Goal: Information Seeking & Learning: Learn about a topic

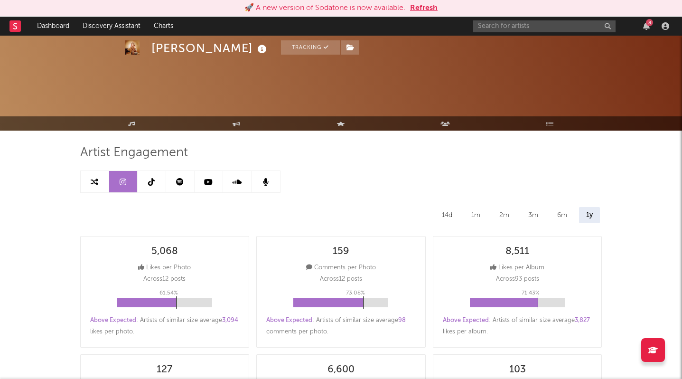
select select "6m"
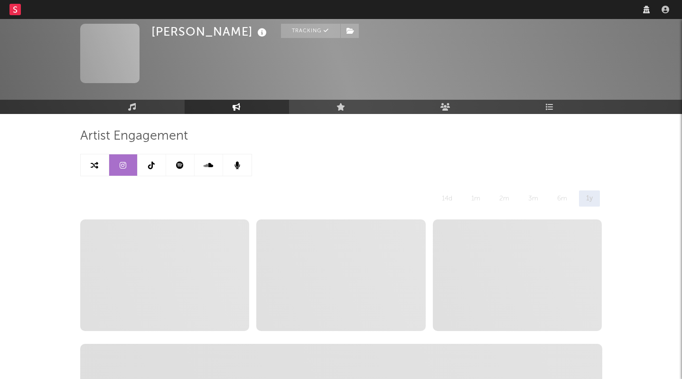
scroll to position [38, 0]
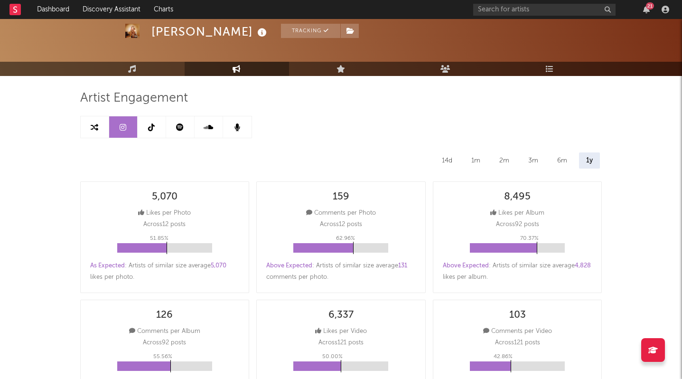
select select "6m"
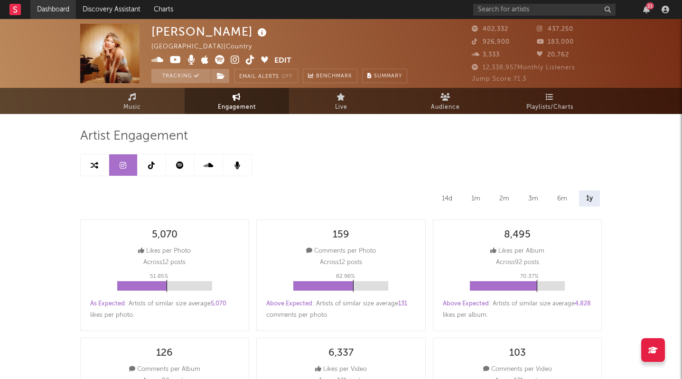
click at [57, 10] on link "Dashboard" at bounding box center [53, 9] width 46 height 19
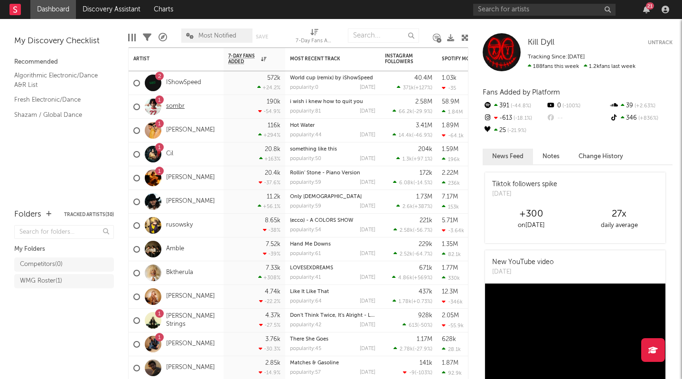
click at [179, 108] on link "sombr" at bounding box center [175, 107] width 19 height 8
